Goal: Feedback & Contribution: Leave review/rating

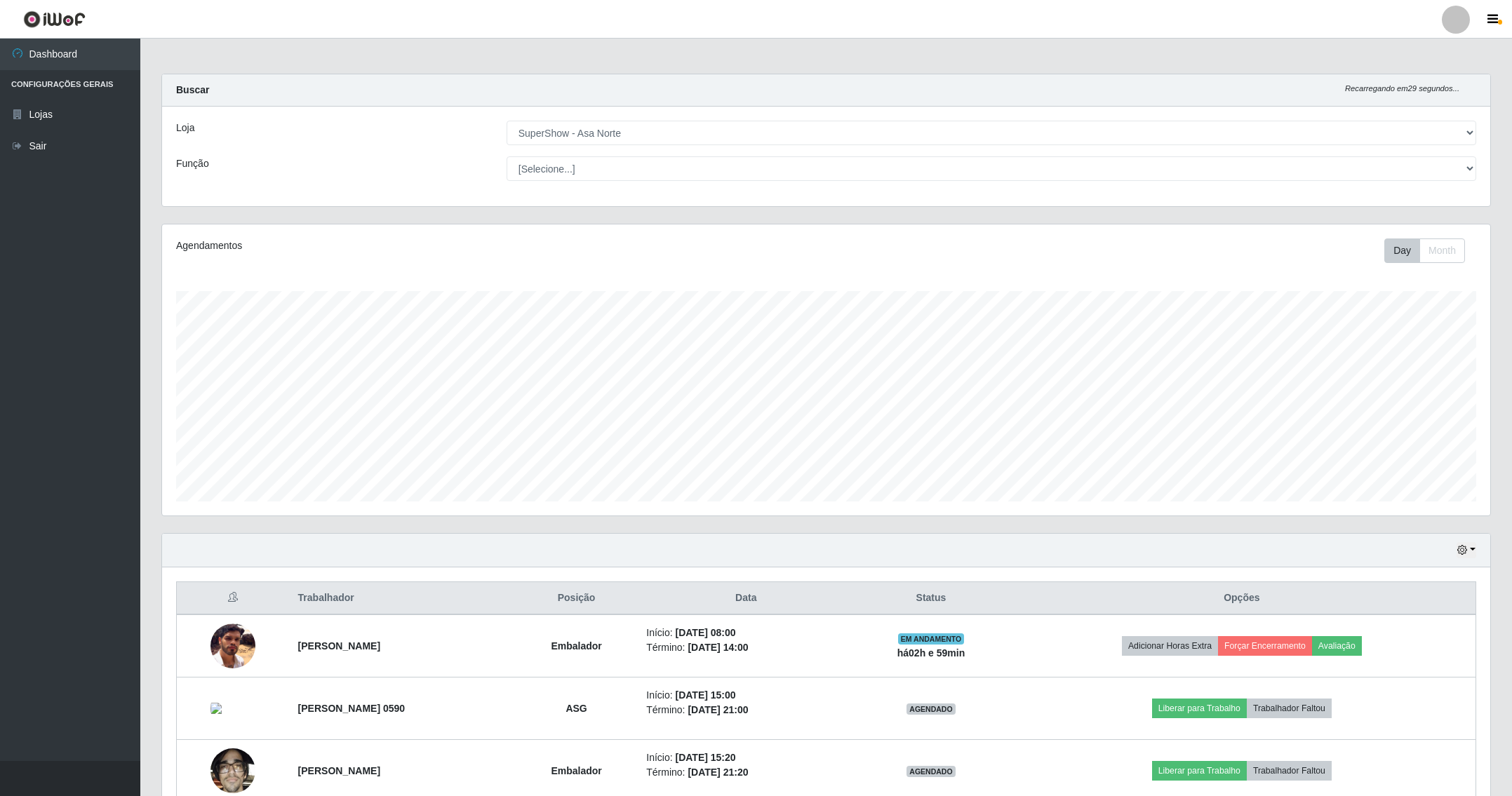
select select "71"
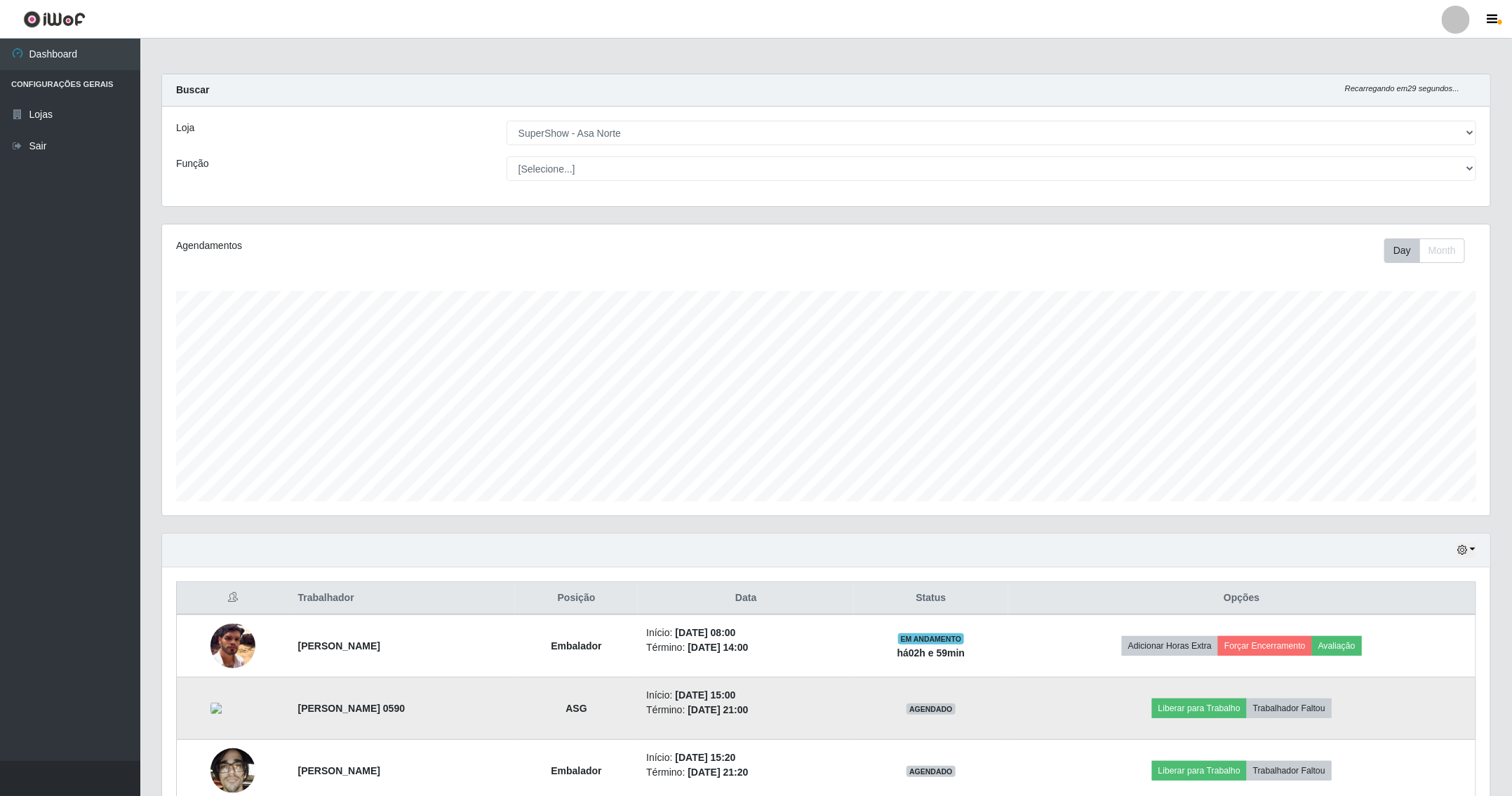
scroll to position [293, 1327]
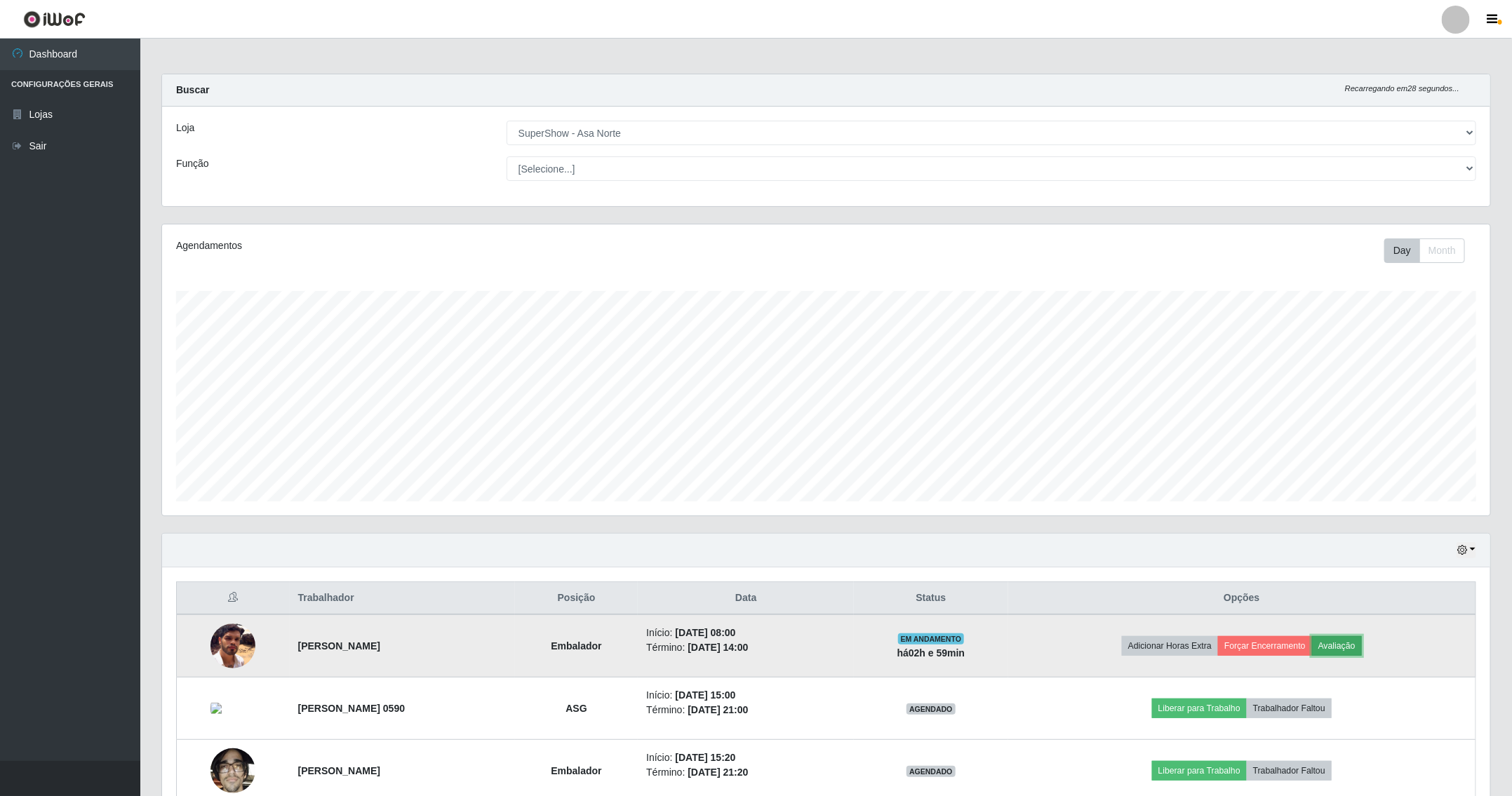
click at [1361, 639] on button "Avaliação" at bounding box center [1337, 646] width 50 height 20
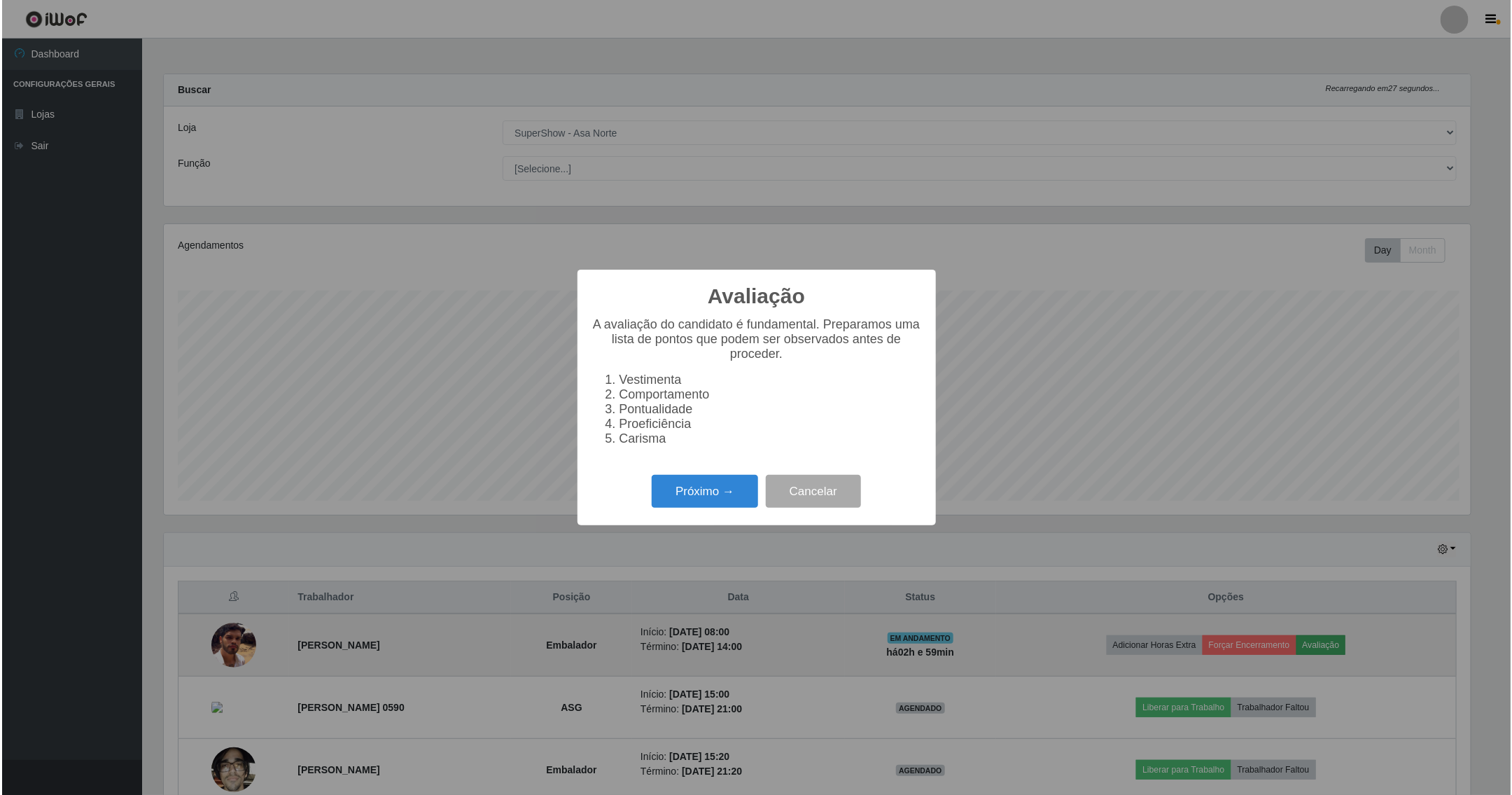
scroll to position [292, 1310]
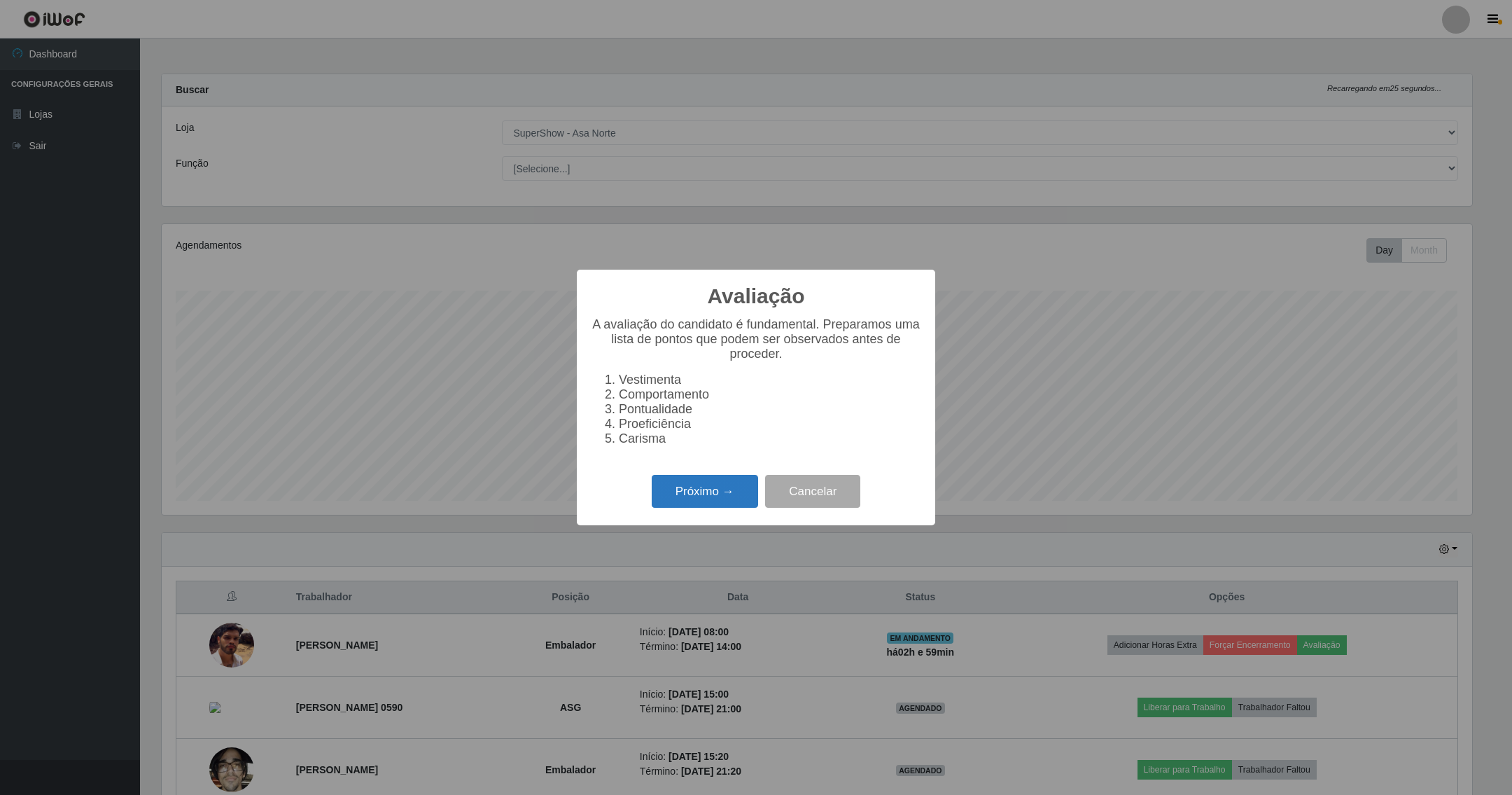
click at [725, 499] on button "Próximo →" at bounding box center [705, 492] width 106 height 33
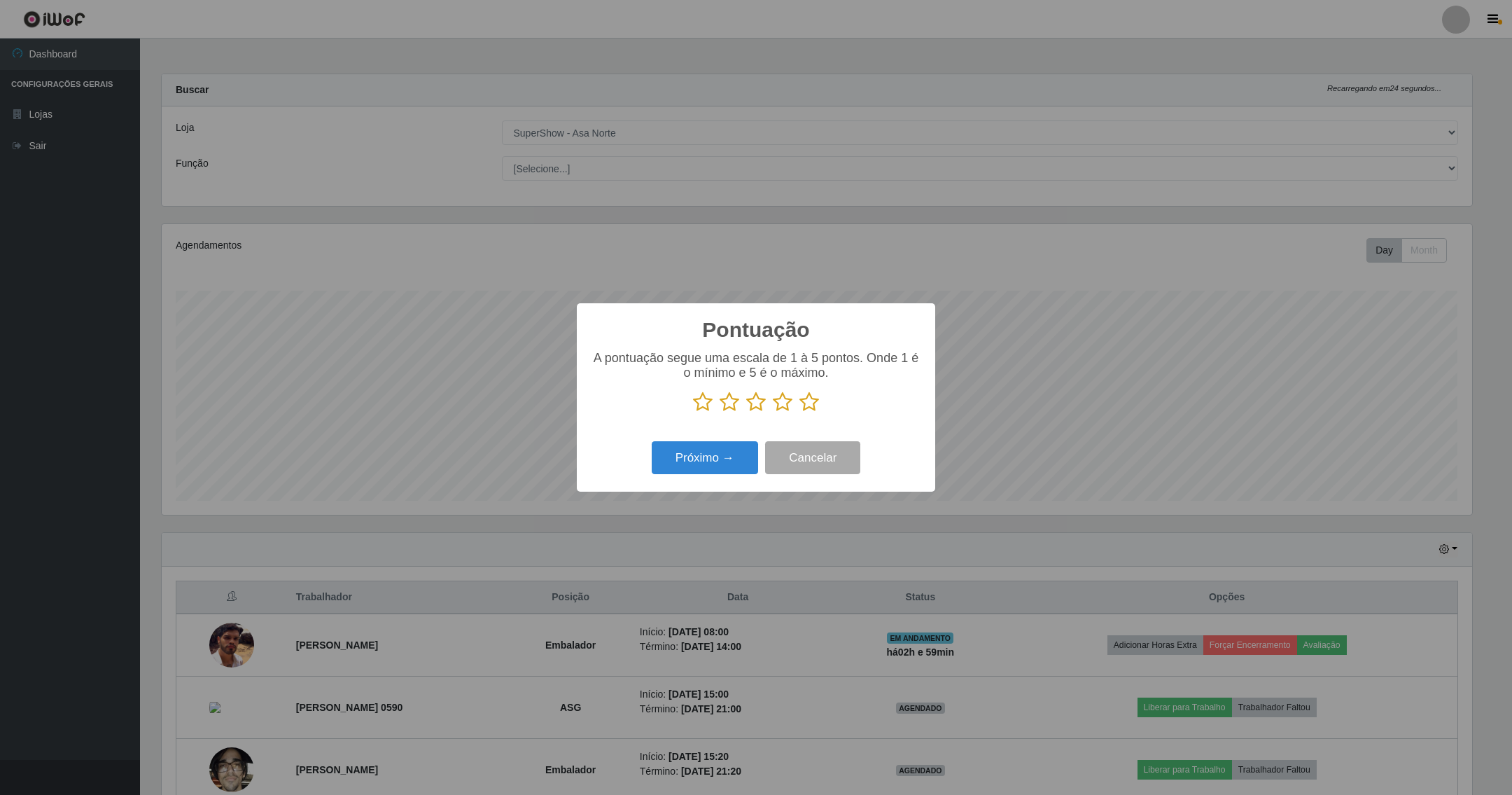
click at [815, 399] on icon at bounding box center [810, 402] width 20 height 21
click at [800, 413] on input "radio" at bounding box center [800, 413] width 0 height 0
click at [723, 459] on button "Próximo →" at bounding box center [705, 458] width 106 height 33
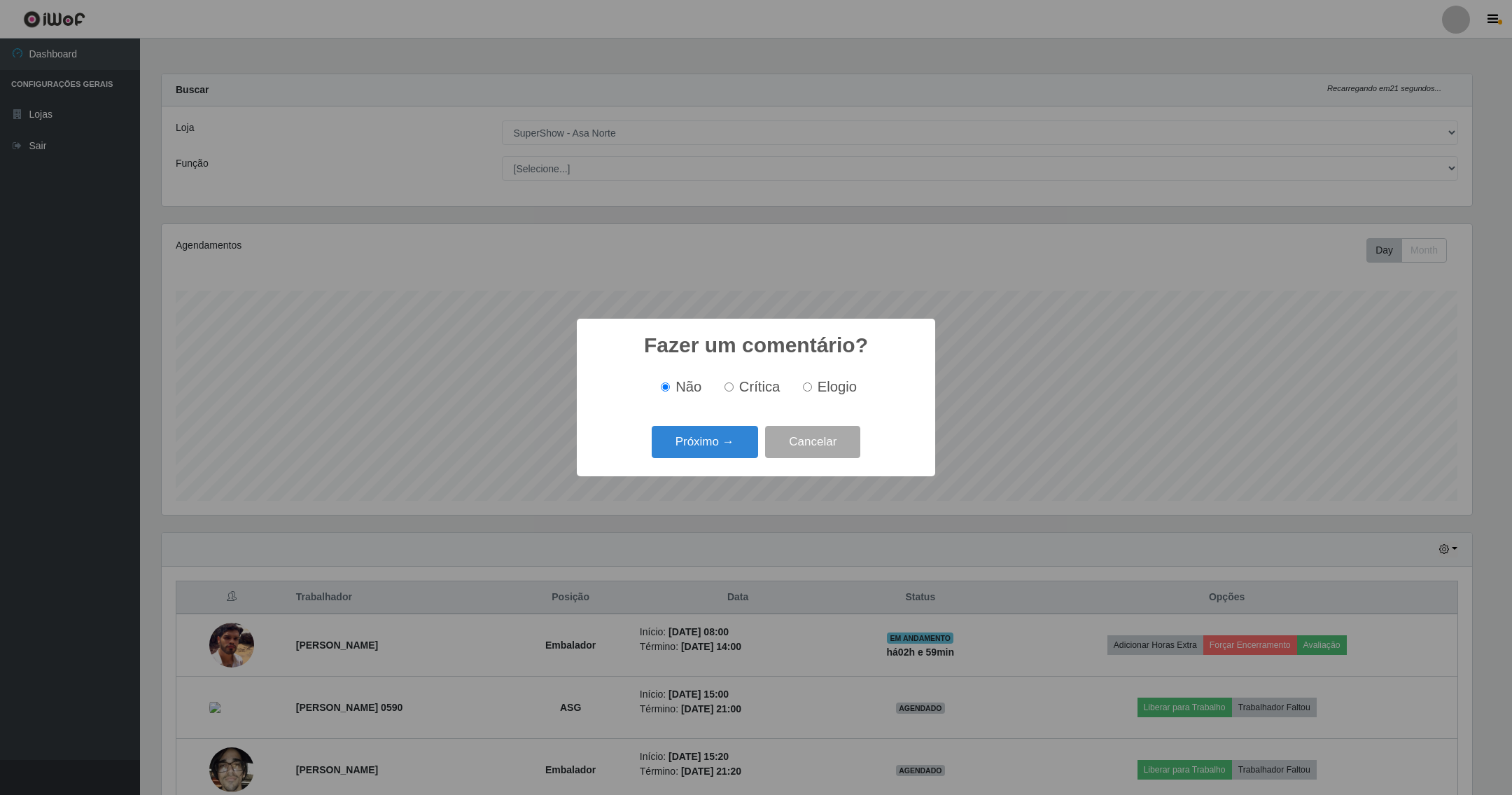
click at [803, 383] on label "Elogio" at bounding box center [827, 387] width 60 height 16
click at [803, 383] on input "Elogio" at bounding box center [807, 387] width 9 height 9
radio input "true"
click at [742, 433] on button "Próximo →" at bounding box center [705, 443] width 106 height 33
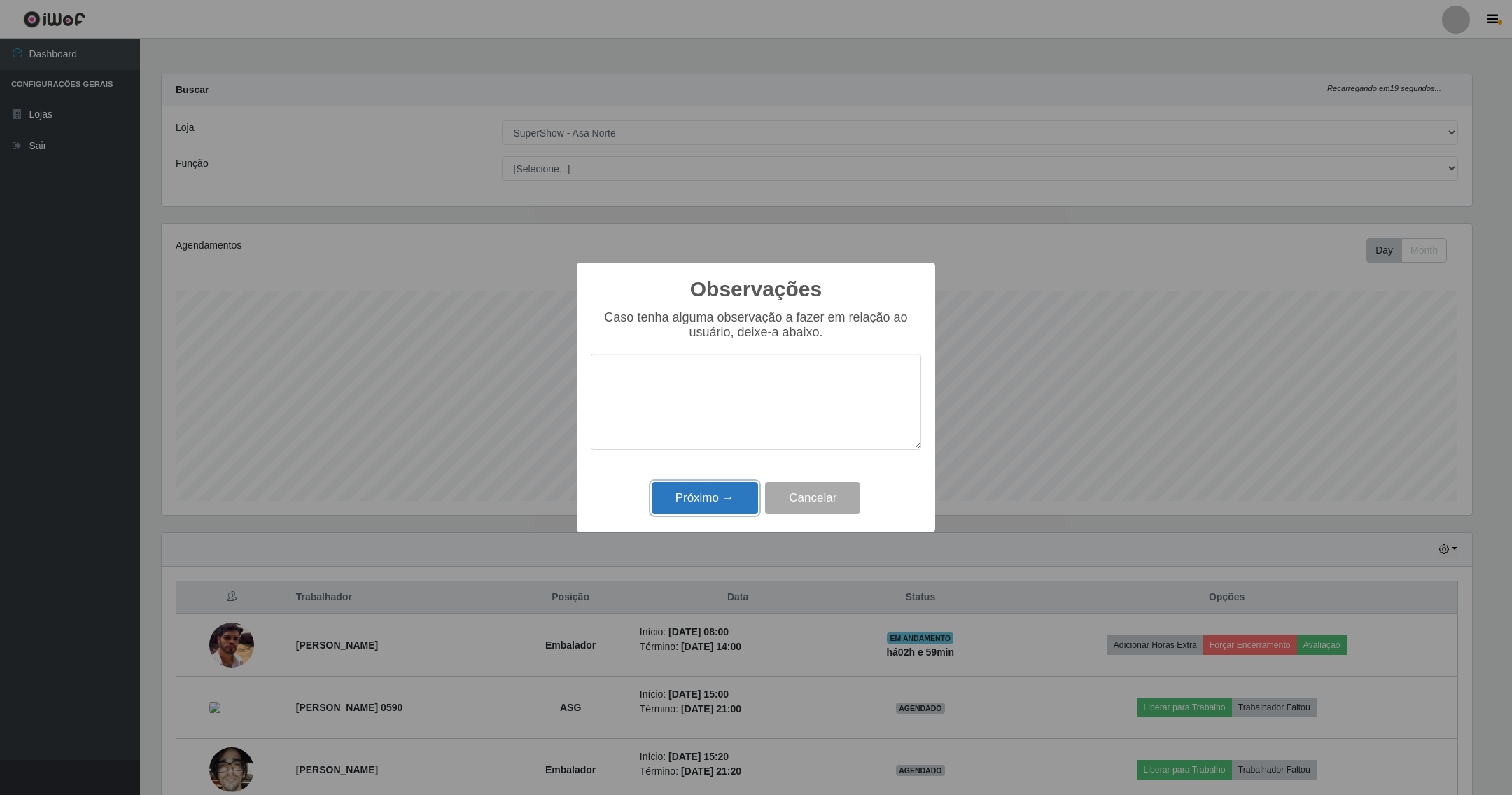
click at [705, 494] on button "Próximo →" at bounding box center [705, 499] width 106 height 33
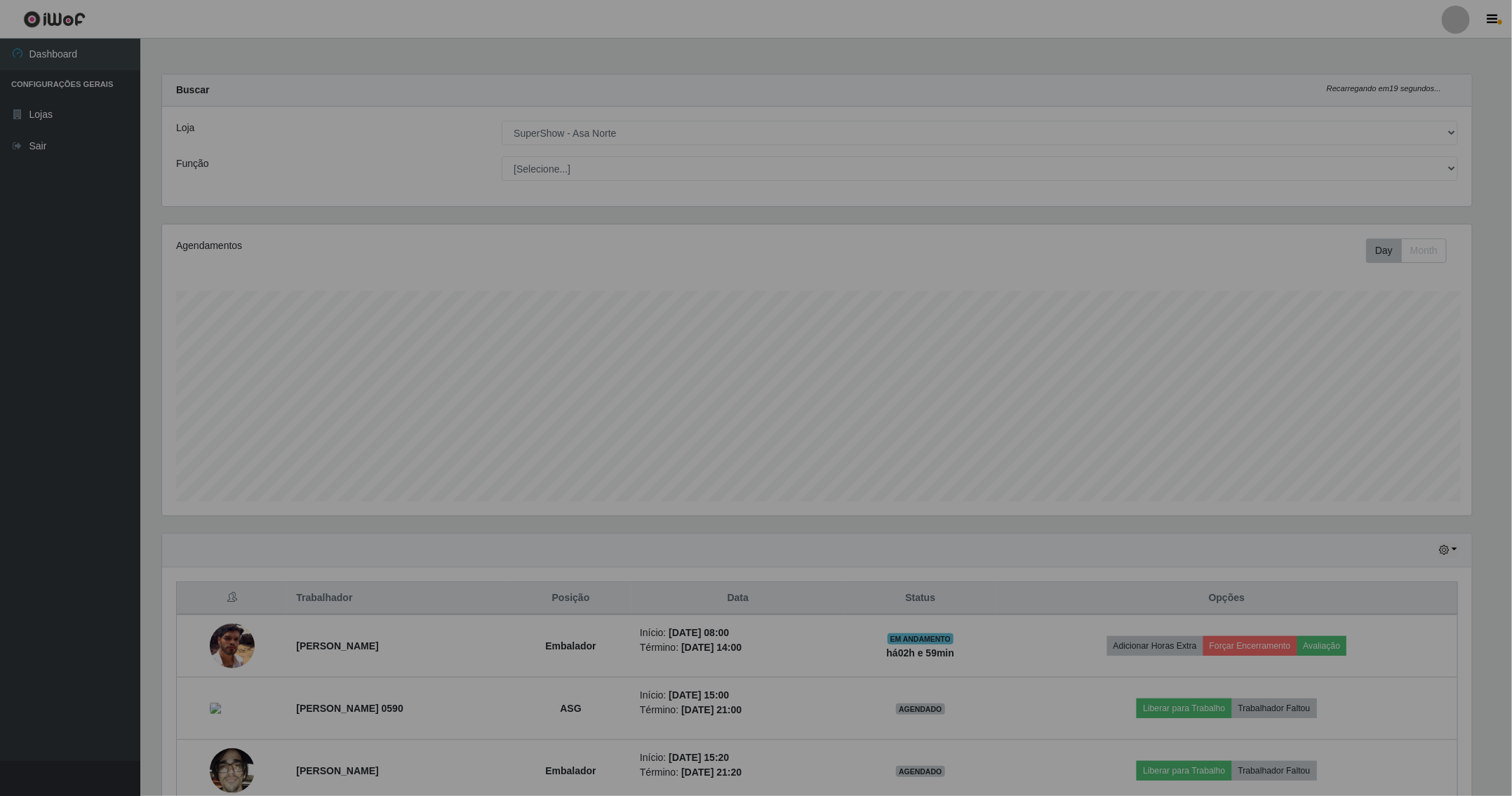
scroll to position [293, 1327]
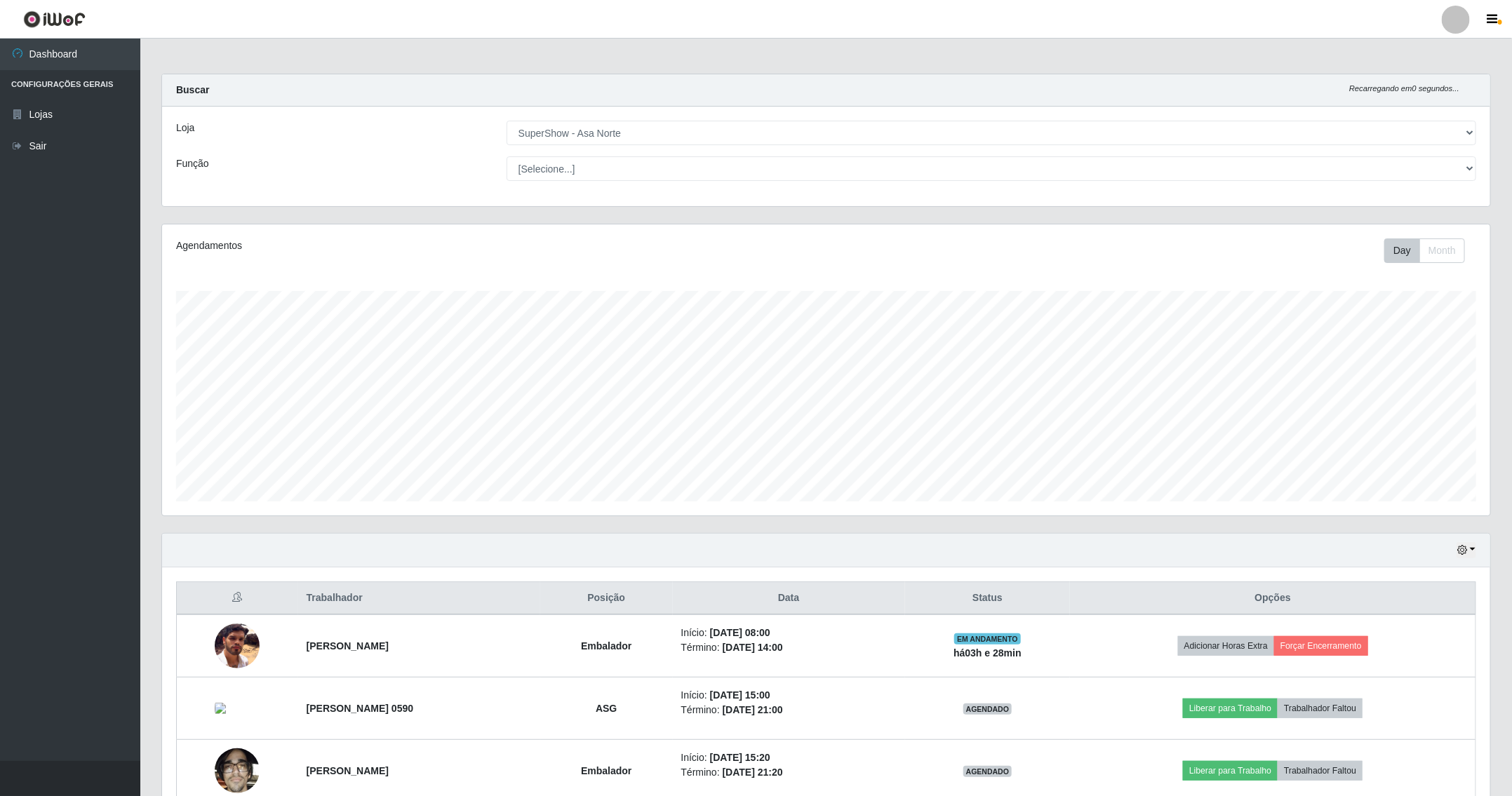
click at [1025, 262] on div "Day Month" at bounding box center [1102, 250] width 770 height 24
